Goal: Task Accomplishment & Management: Use online tool/utility

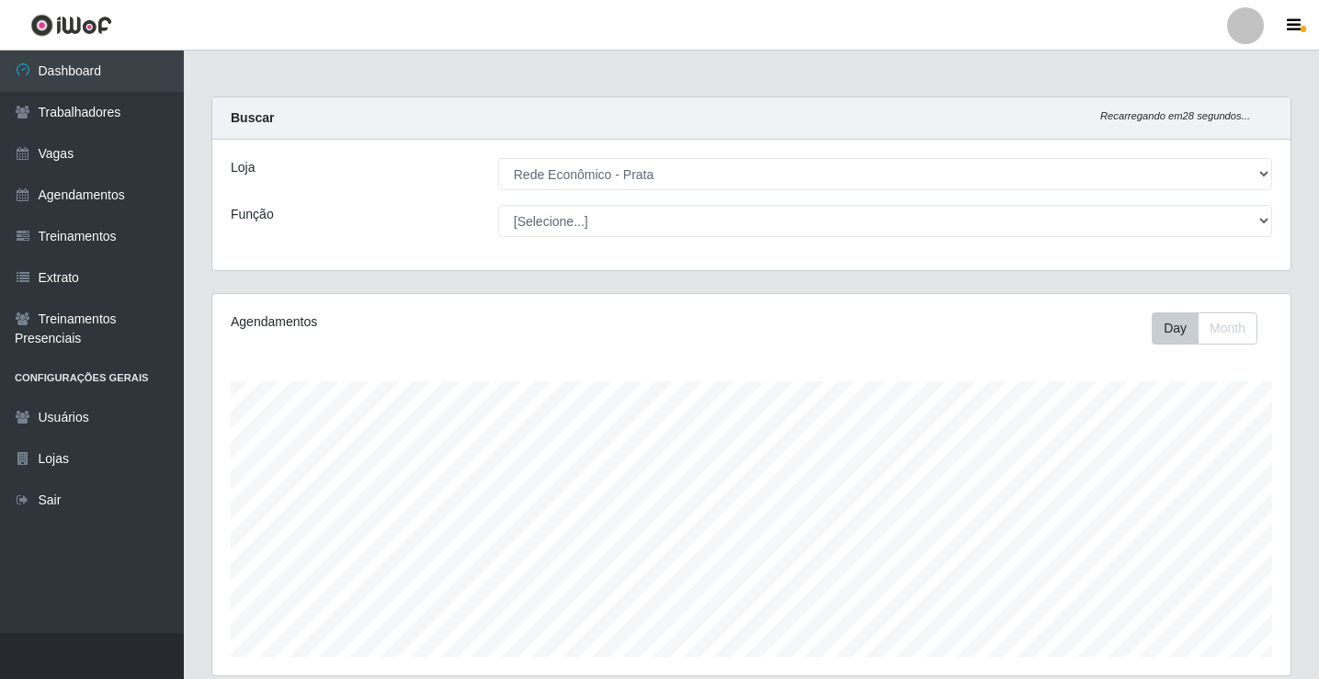
select select "192"
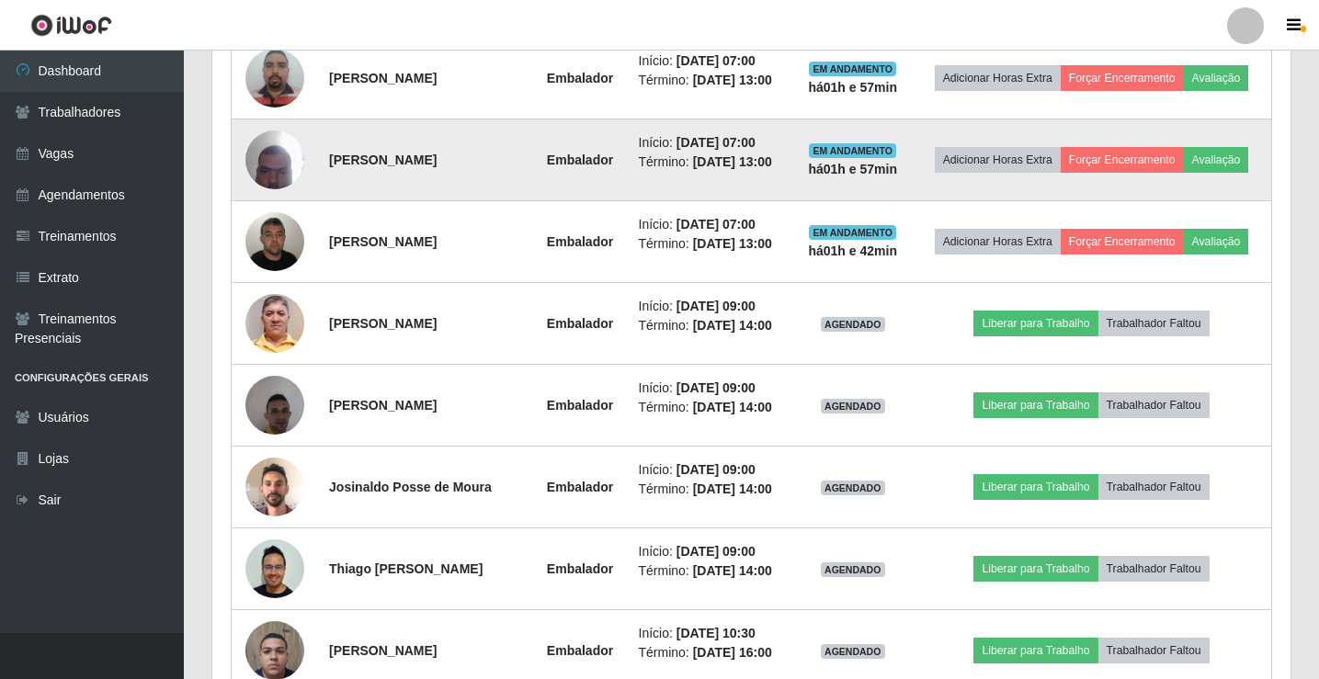
scroll to position [857, 0]
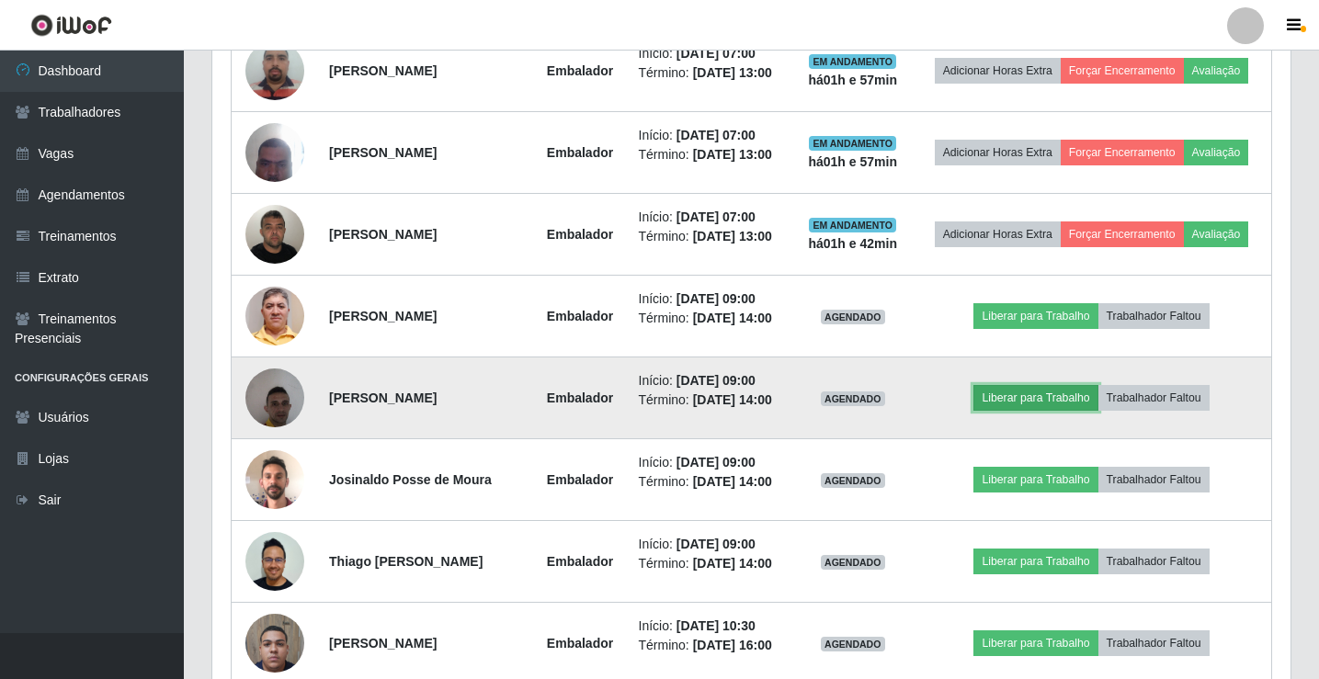
click at [1046, 411] on button "Liberar para Trabalho" at bounding box center [1035, 398] width 124 height 26
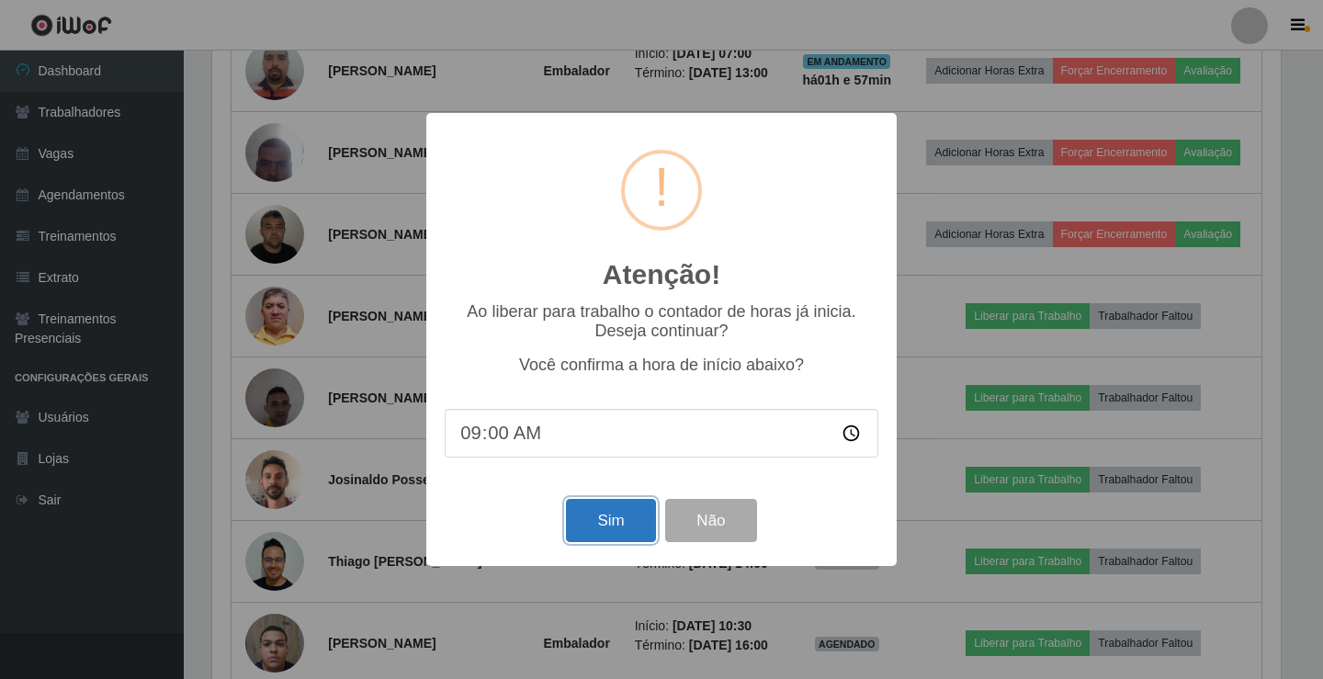
click at [610, 516] on button "Sim" at bounding box center [610, 520] width 89 height 43
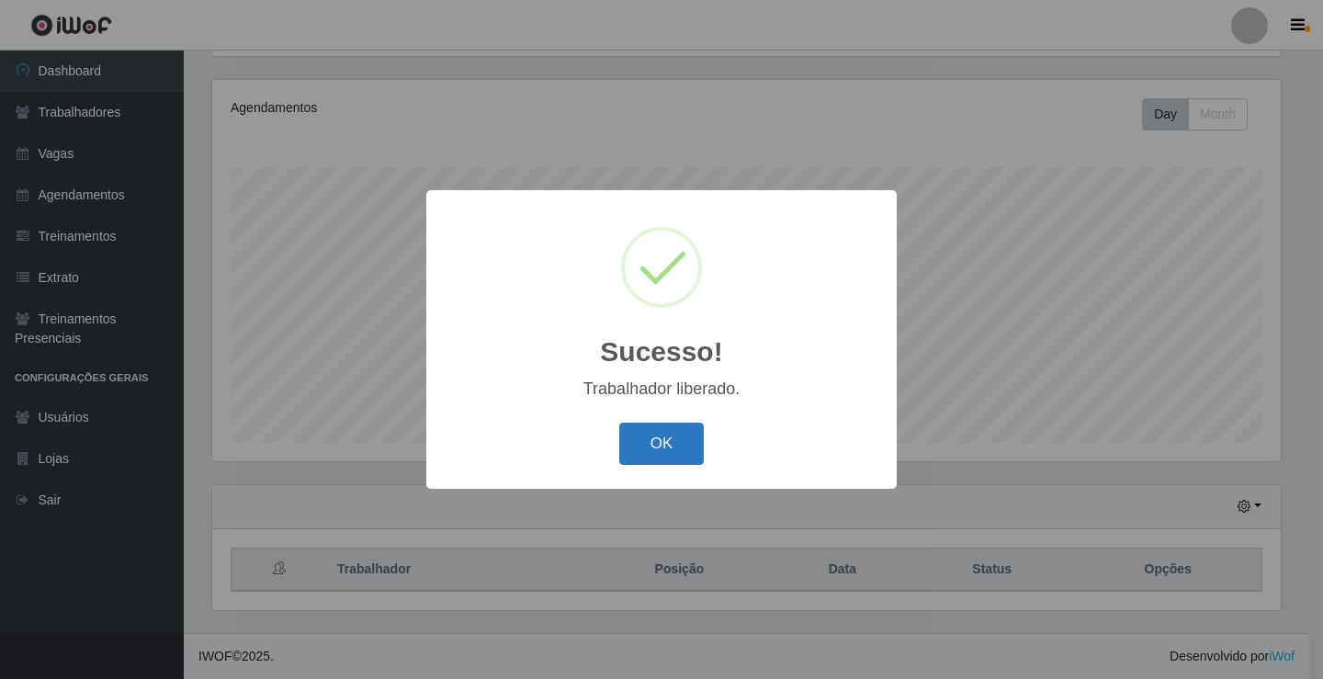
click at [665, 441] on button "OK" at bounding box center [661, 444] width 85 height 43
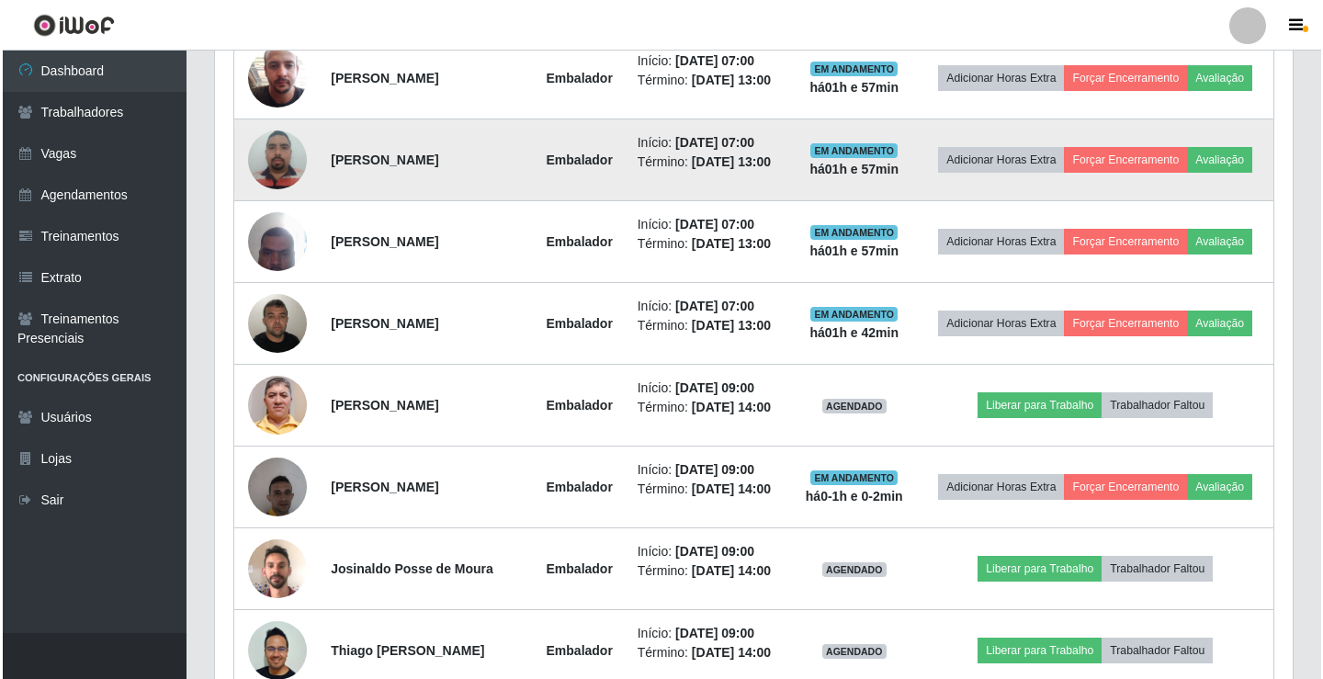
scroll to position [857, 0]
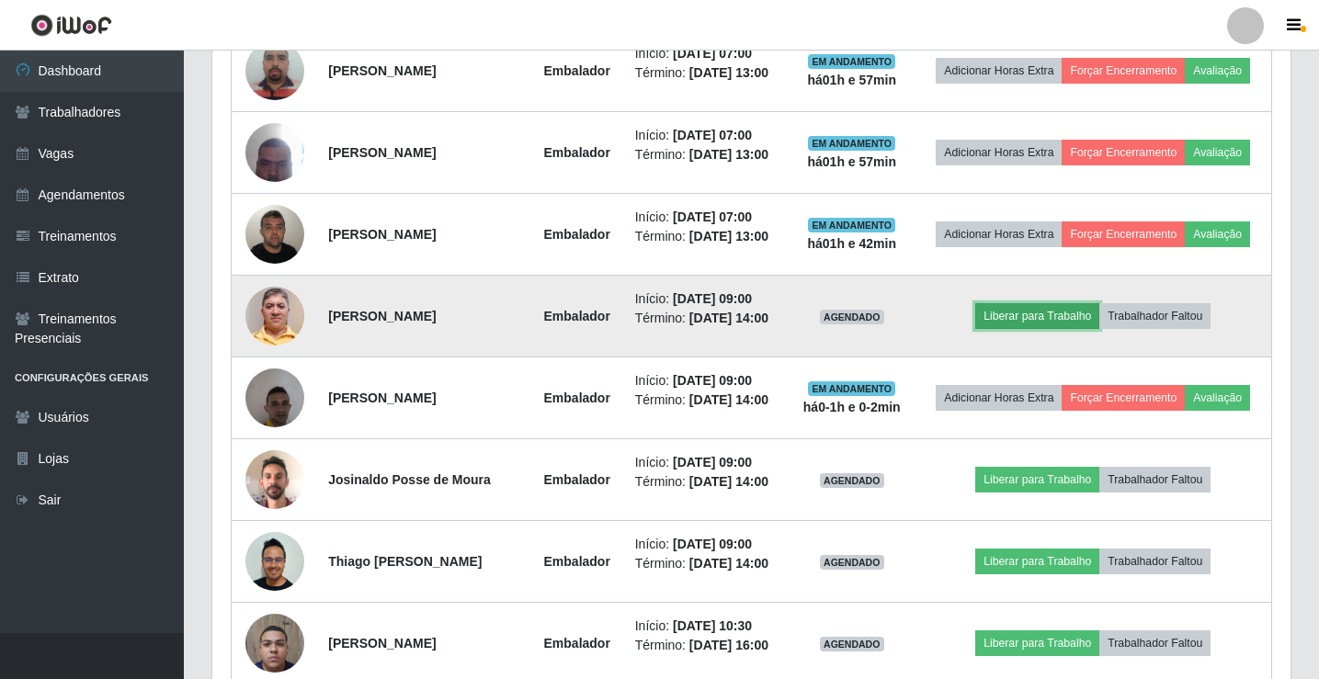
click at [1055, 329] on button "Liberar para Trabalho" at bounding box center [1037, 316] width 124 height 26
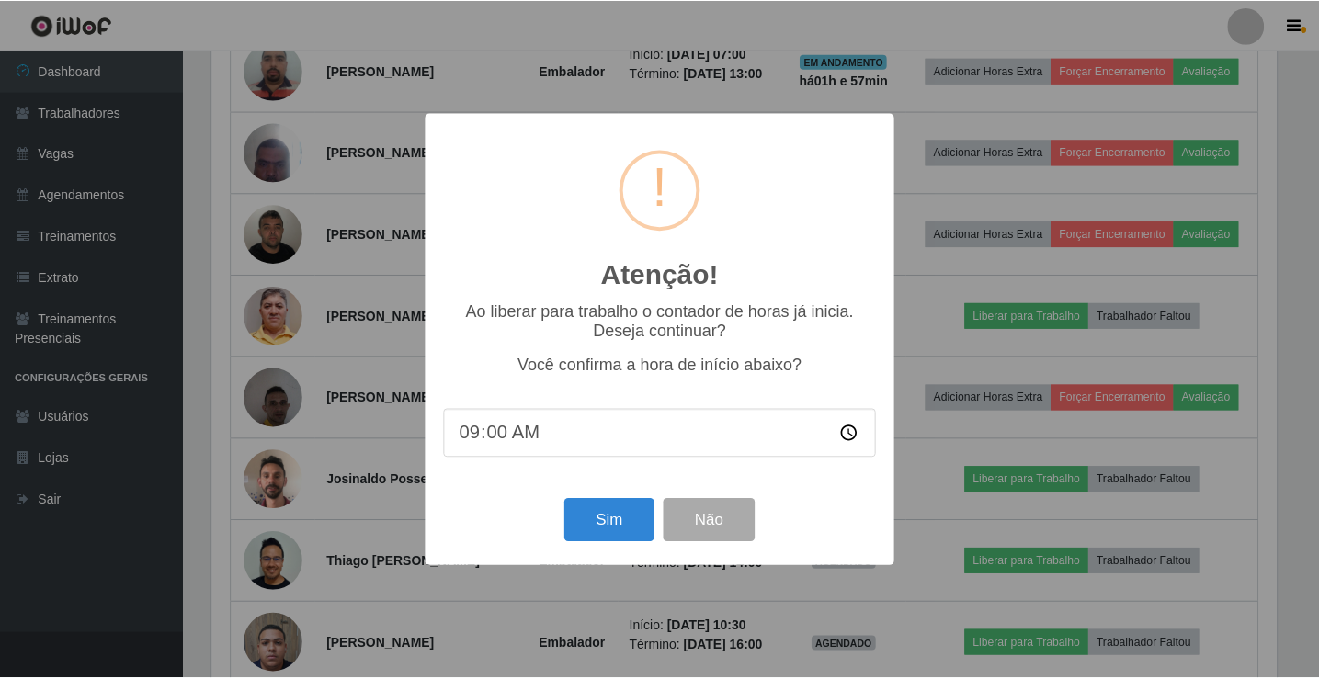
scroll to position [381, 1069]
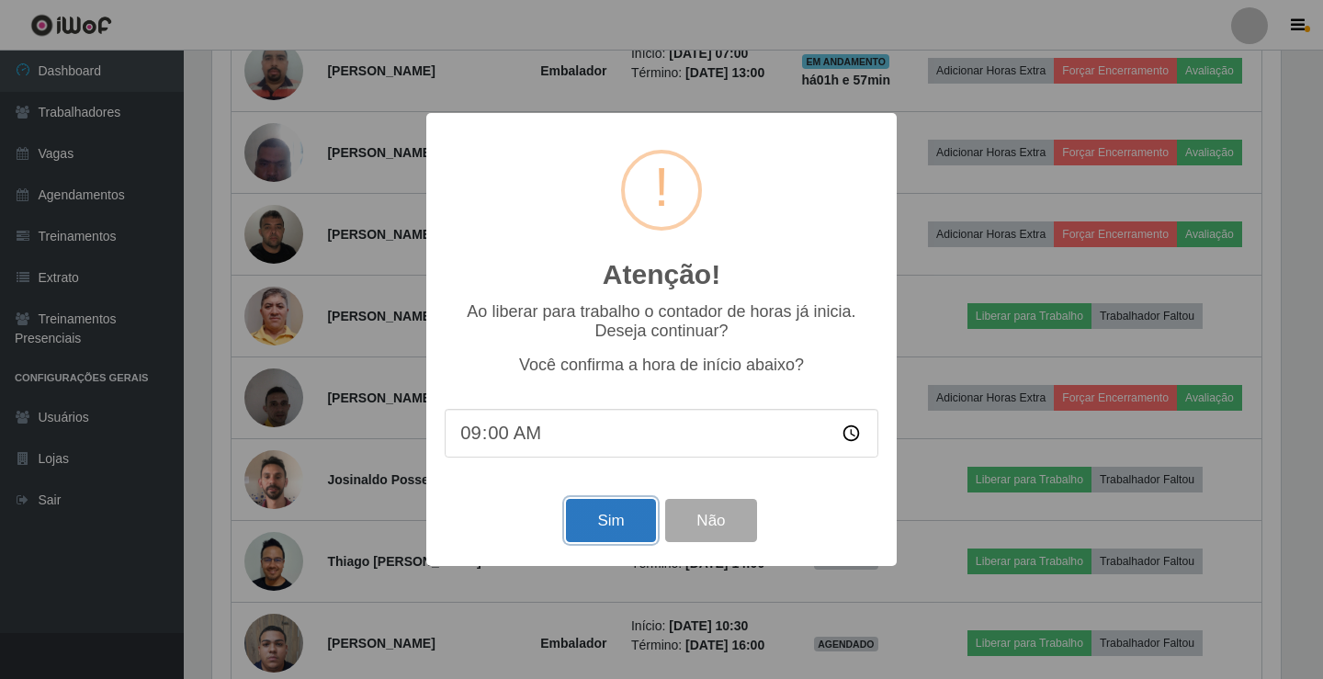
click at [600, 523] on button "Sim" at bounding box center [610, 520] width 89 height 43
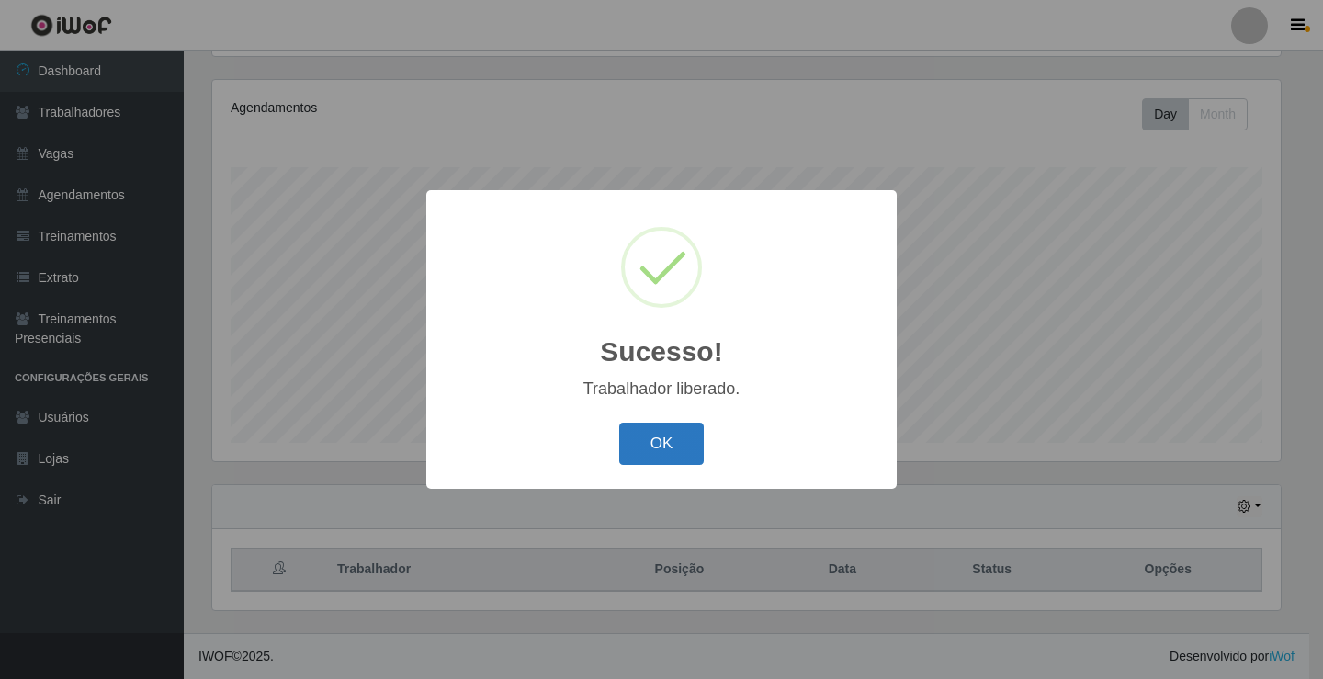
click at [676, 447] on button "OK" at bounding box center [661, 444] width 85 height 43
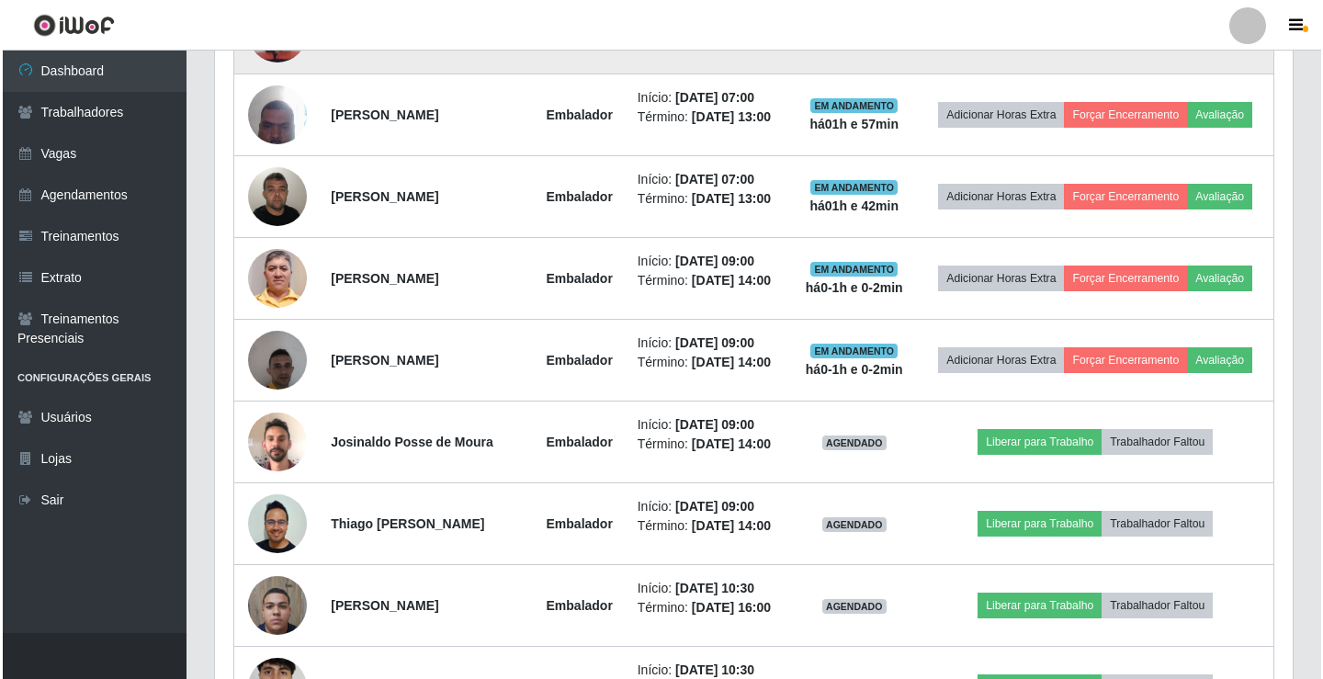
scroll to position [949, 0]
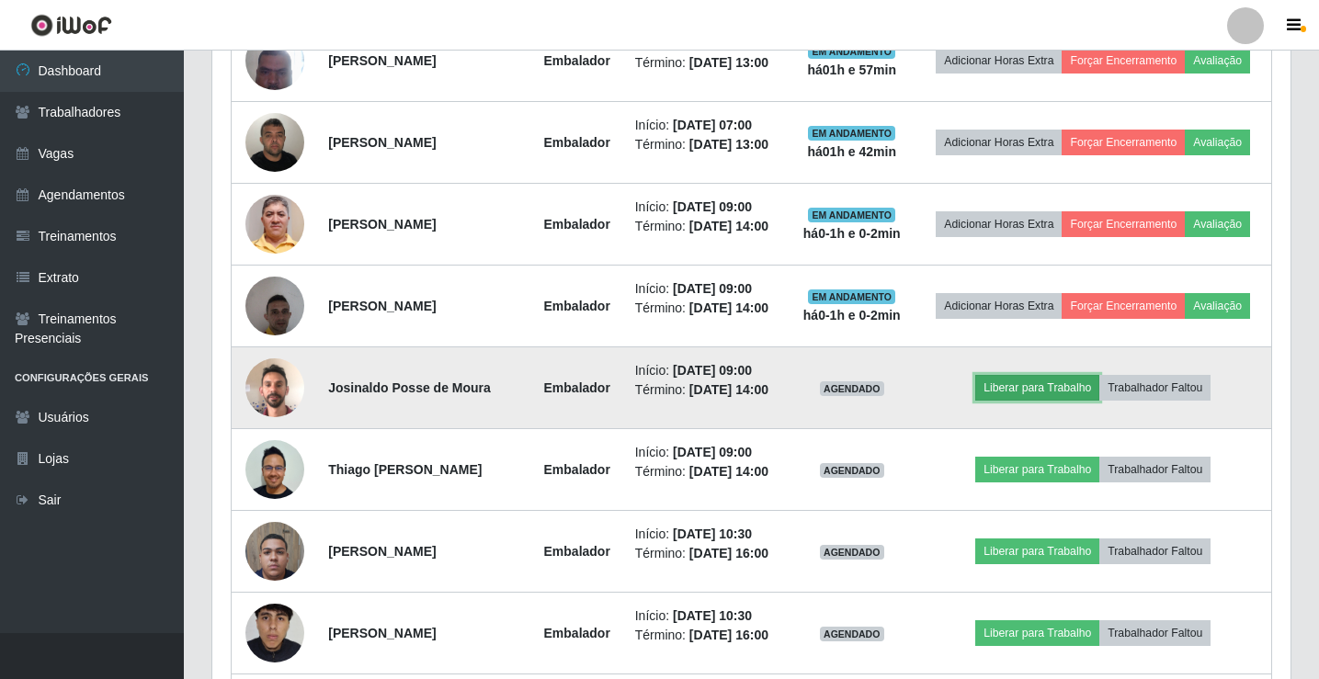
click at [1060, 401] on button "Liberar para Trabalho" at bounding box center [1037, 388] width 124 height 26
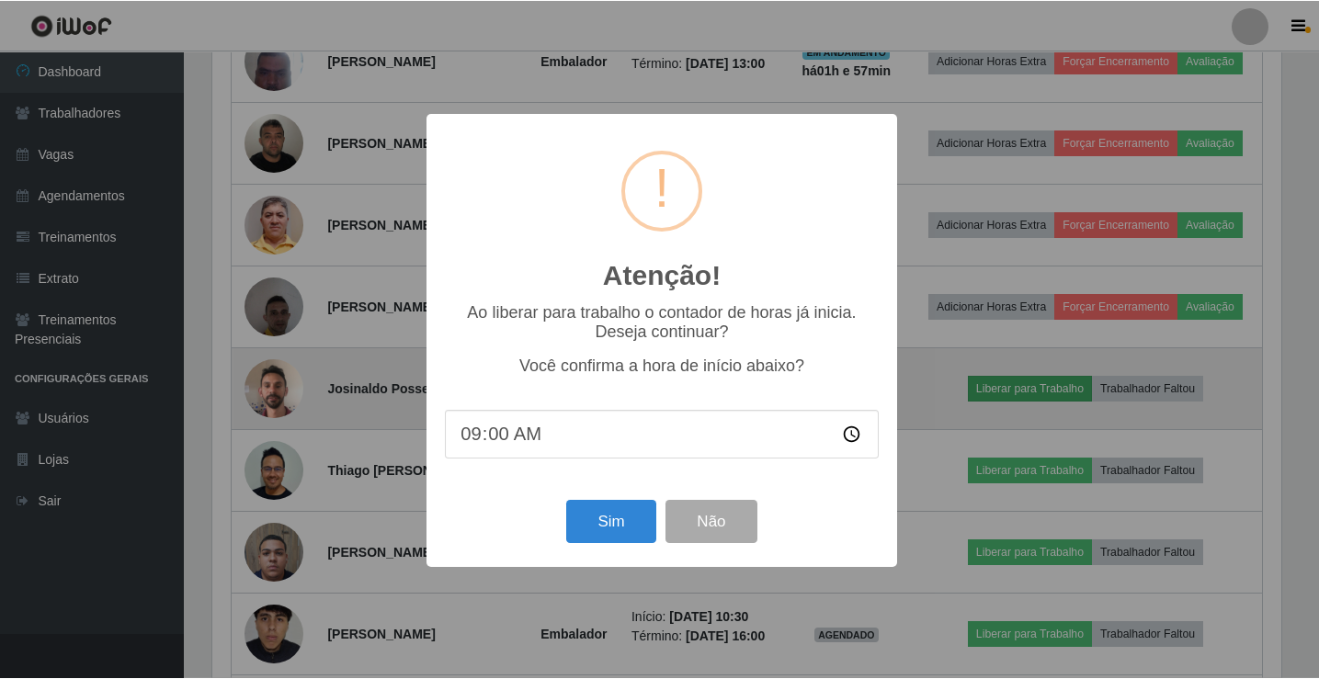
scroll to position [381, 1069]
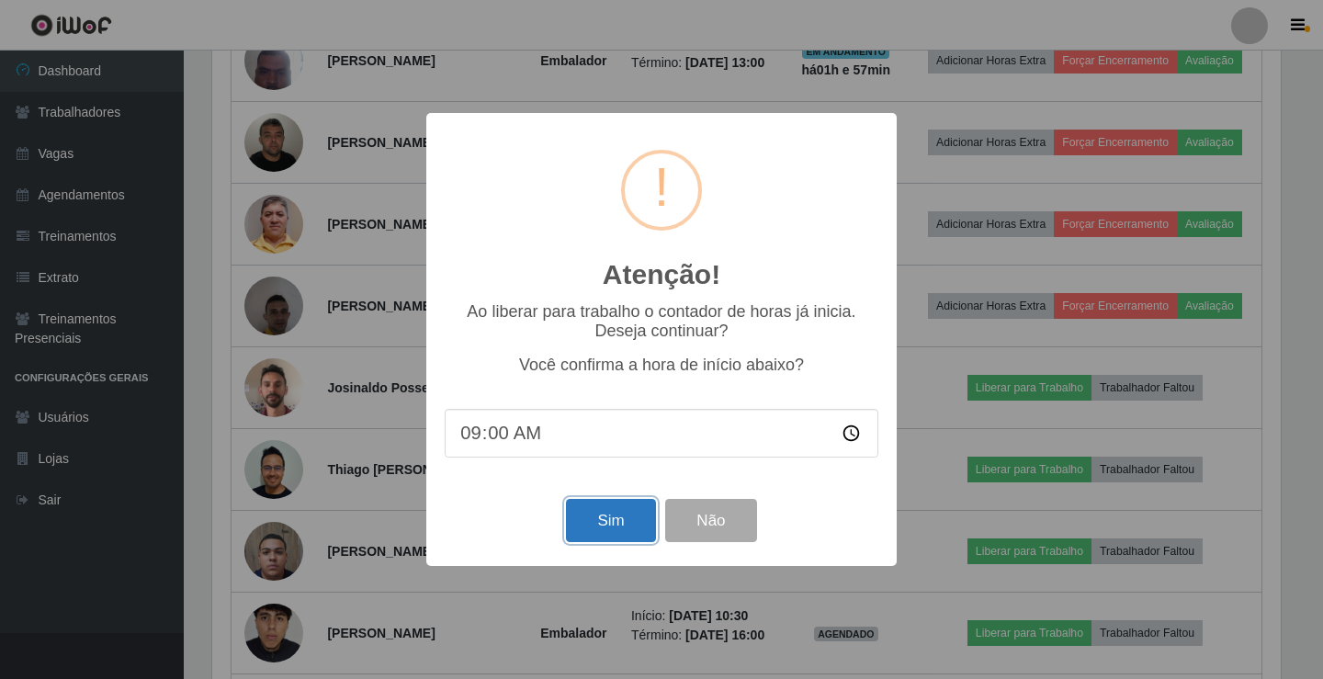
click at [621, 527] on button "Sim" at bounding box center [610, 520] width 89 height 43
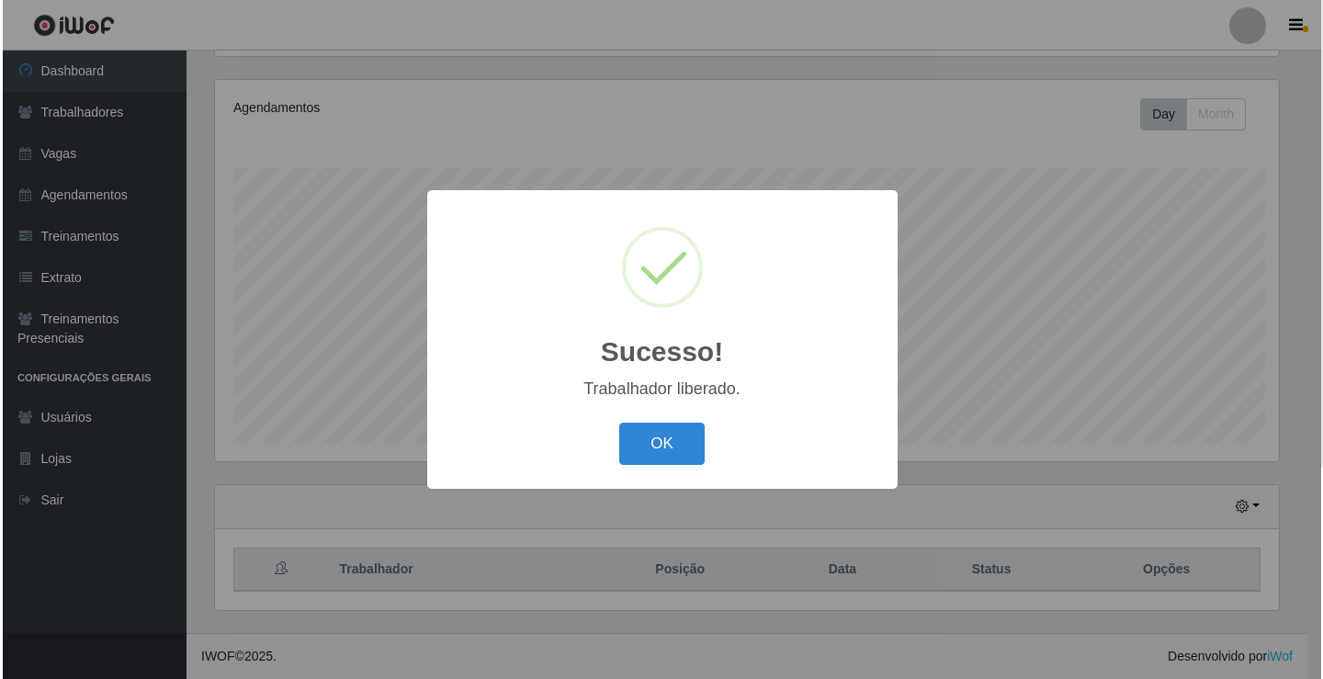
scroll to position [0, 0]
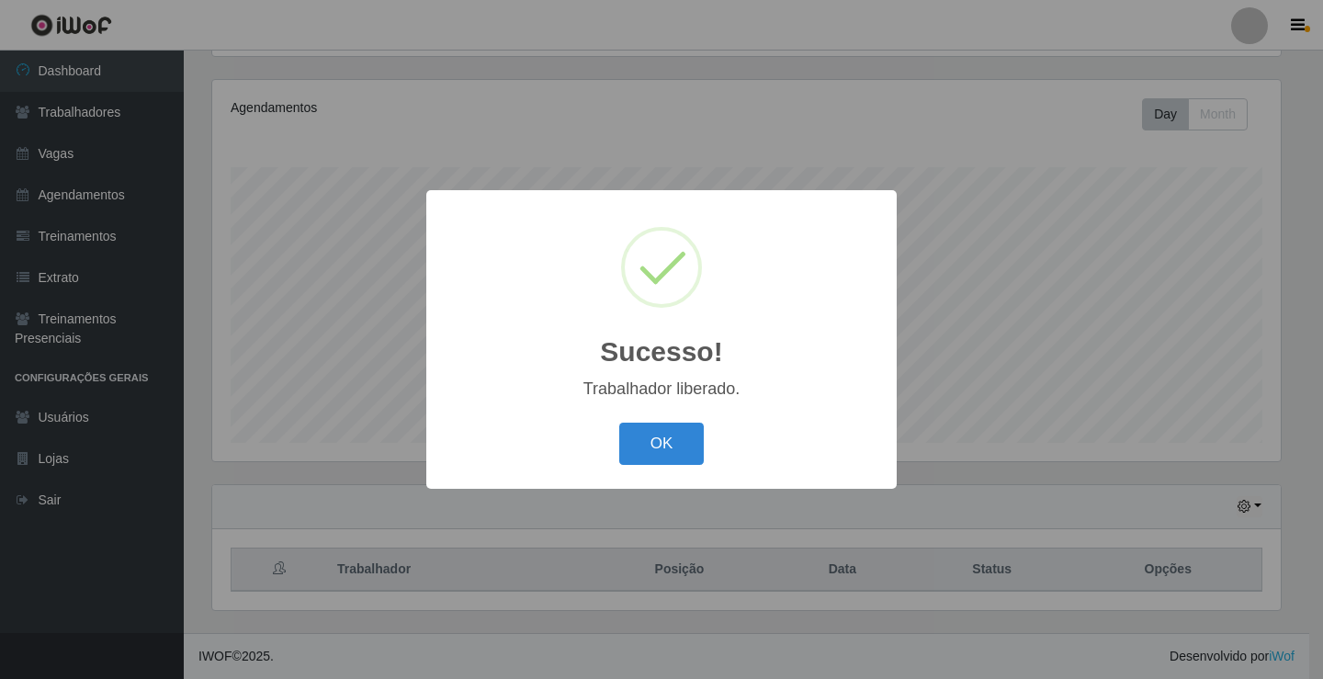
click at [619, 423] on button "OK" at bounding box center [661, 444] width 85 height 43
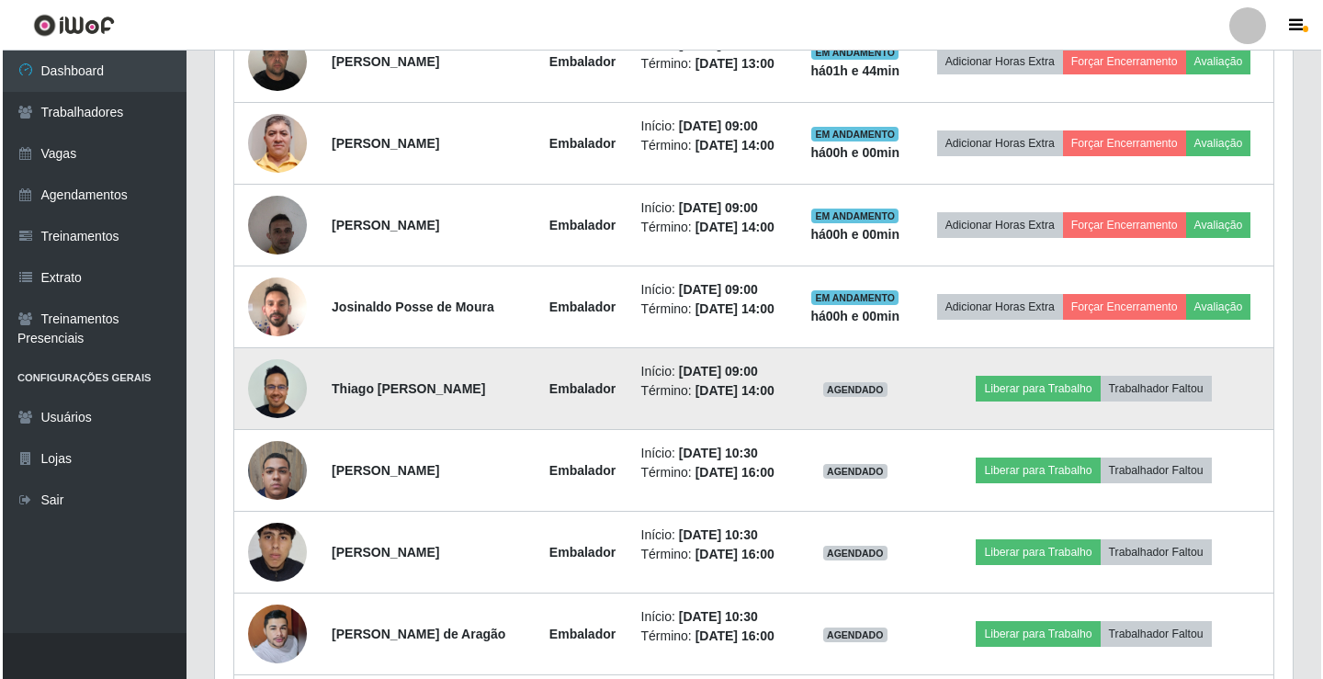
scroll to position [1041, 0]
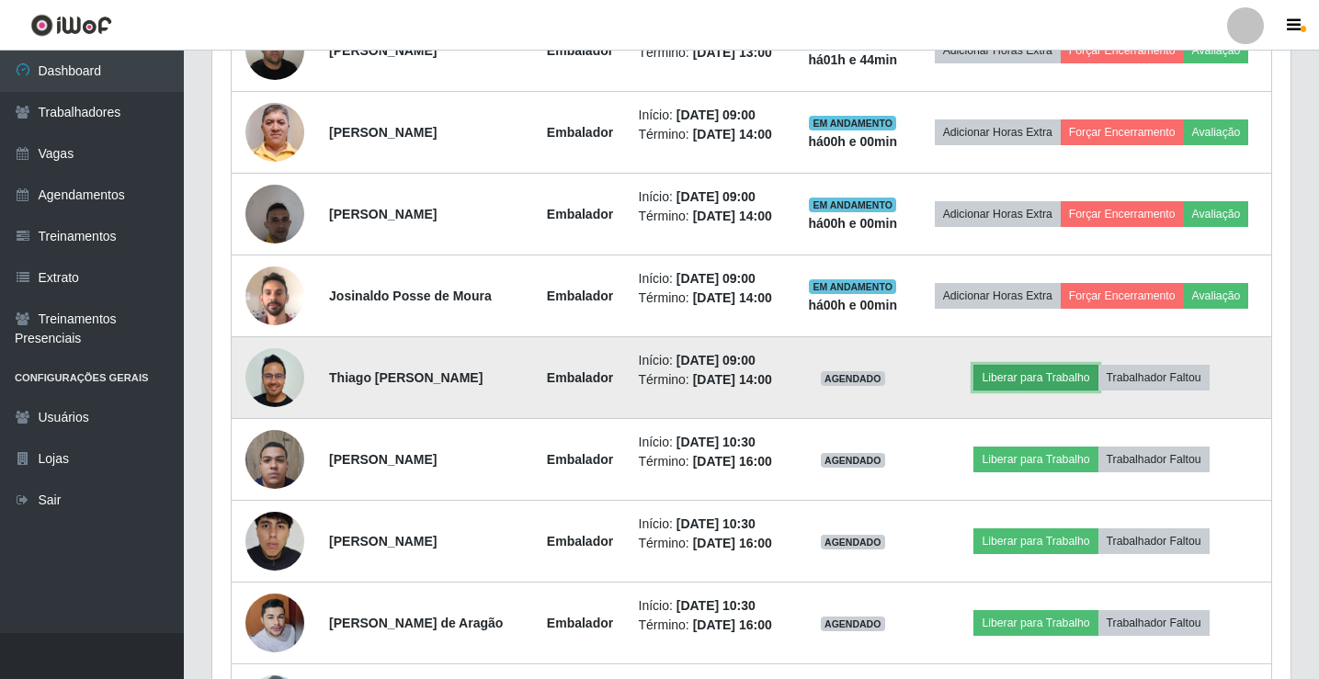
click at [1060, 391] on button "Liberar para Trabalho" at bounding box center [1035, 378] width 124 height 26
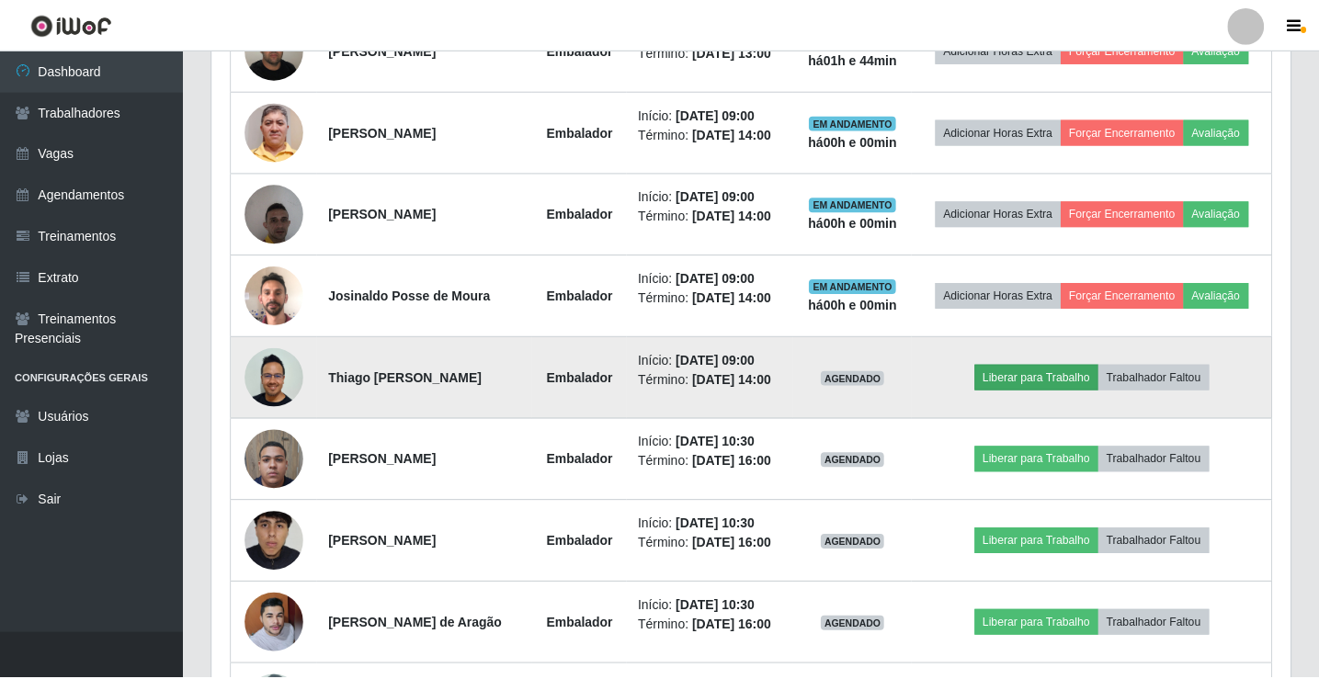
scroll to position [381, 1069]
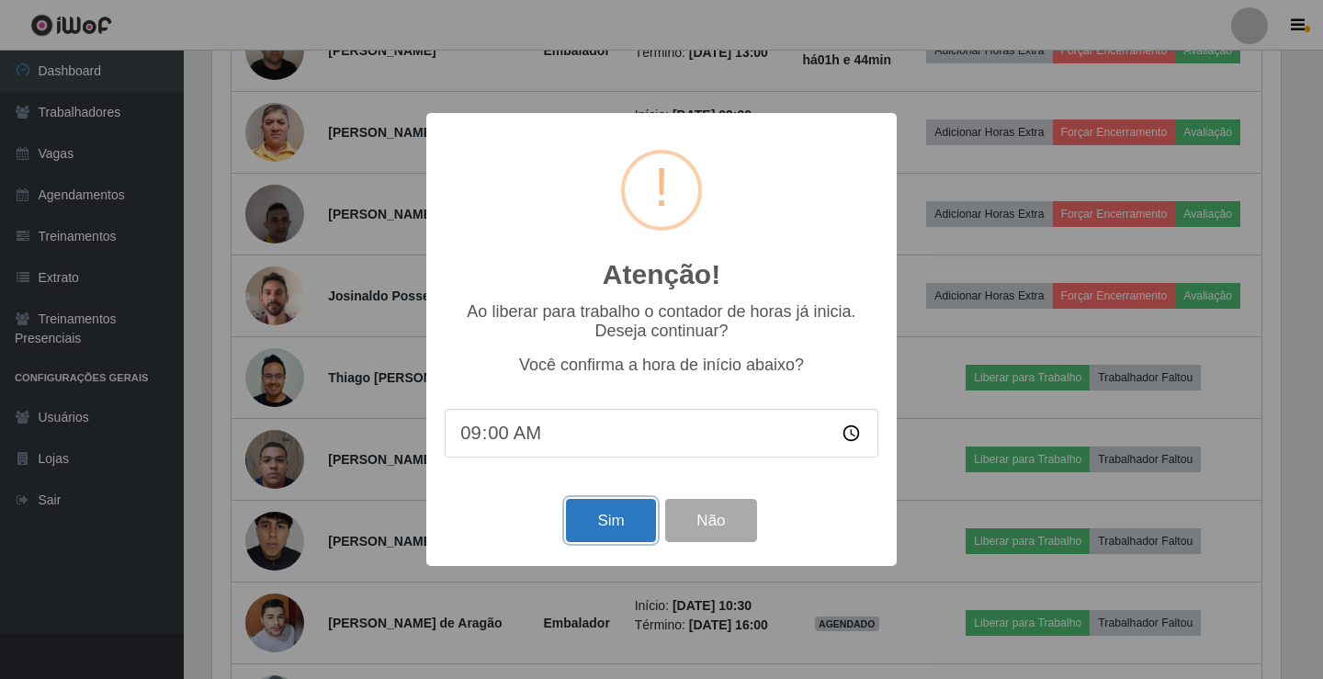
click at [610, 540] on button "Sim" at bounding box center [610, 520] width 89 height 43
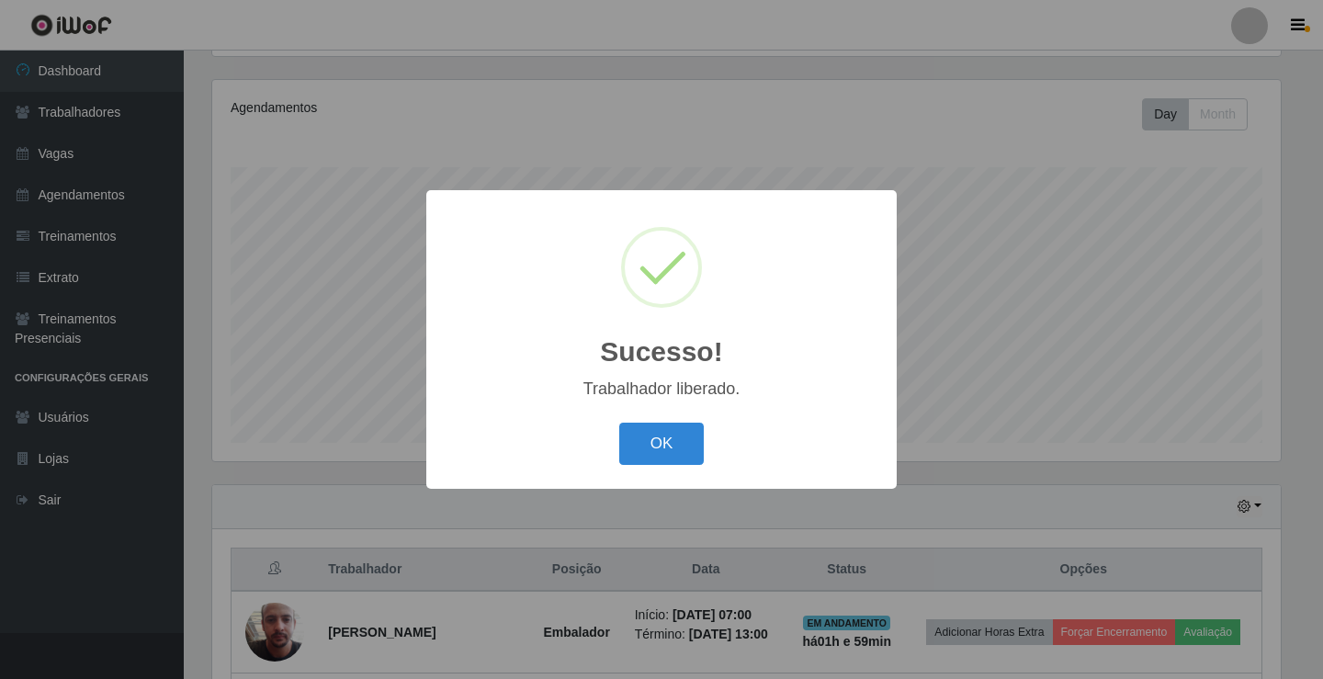
click at [619, 423] on button "OK" at bounding box center [661, 444] width 85 height 43
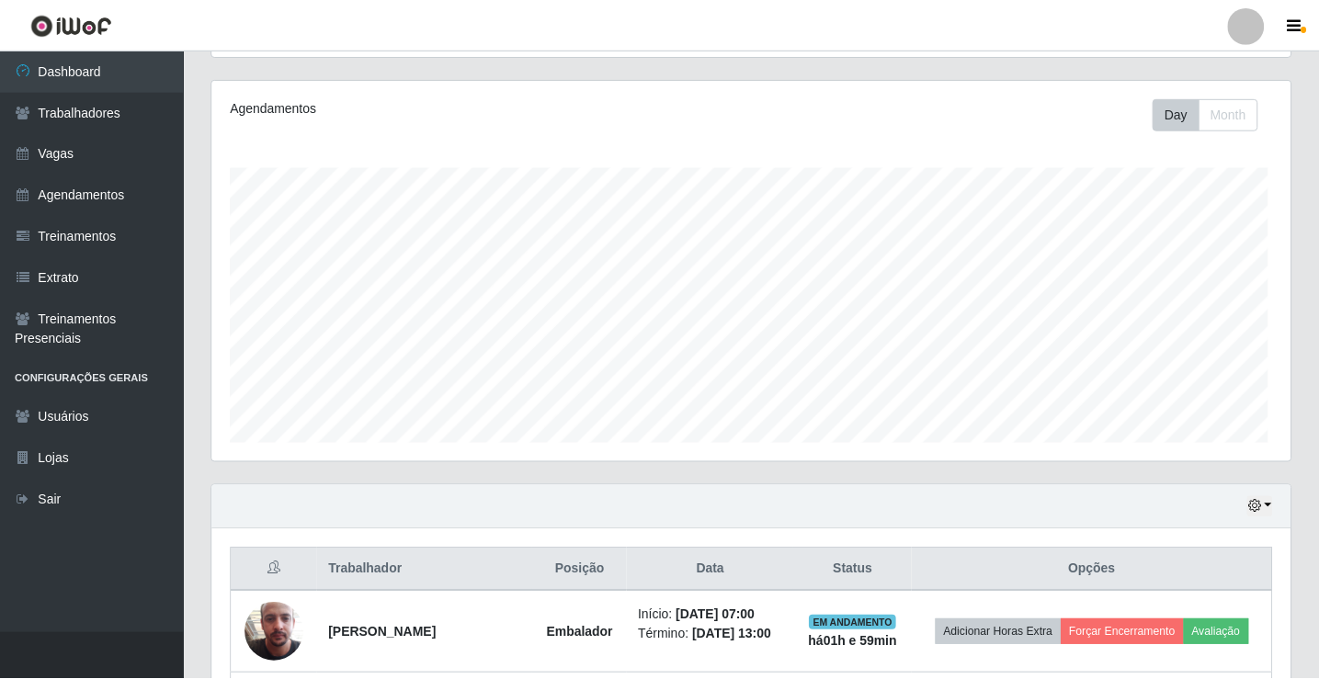
scroll to position [381, 1078]
